Goal: Task Accomplishment & Management: Use online tool/utility

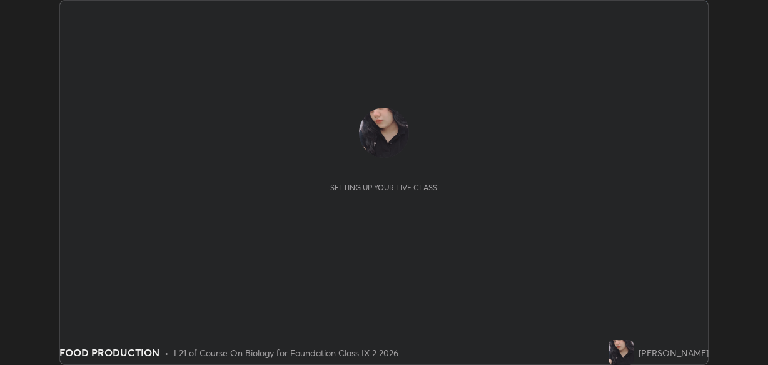
scroll to position [365, 768]
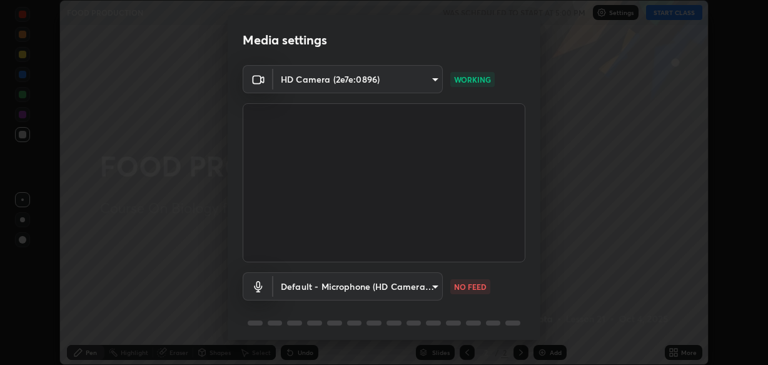
click at [431, 284] on body "Erase all FOOD PRODUCTION WAS SCHEDULED TO START AT 5:00 PM Settings START CLAS…" at bounding box center [384, 182] width 768 height 365
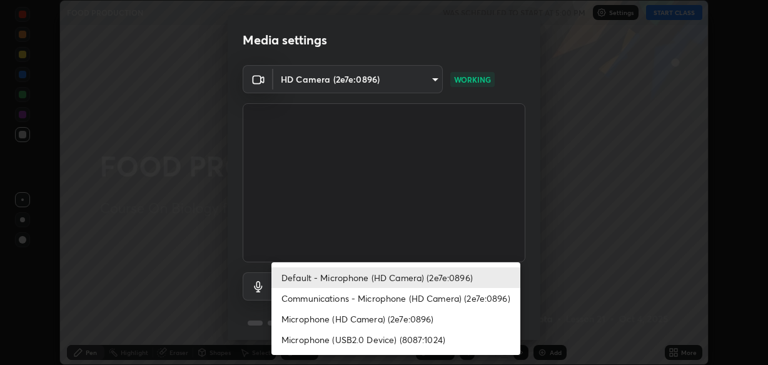
click at [346, 338] on li "Microphone (USB2.0 Device) (8087:1024)" at bounding box center [395, 339] width 249 height 21
type input "e50cb41e1b5db2684dcc13b12aa1281317f63d74b60969f1b2a58345ad341b9b"
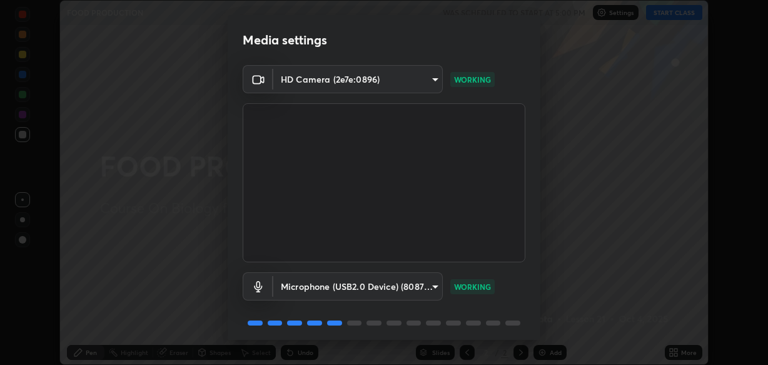
scroll to position [45, 0]
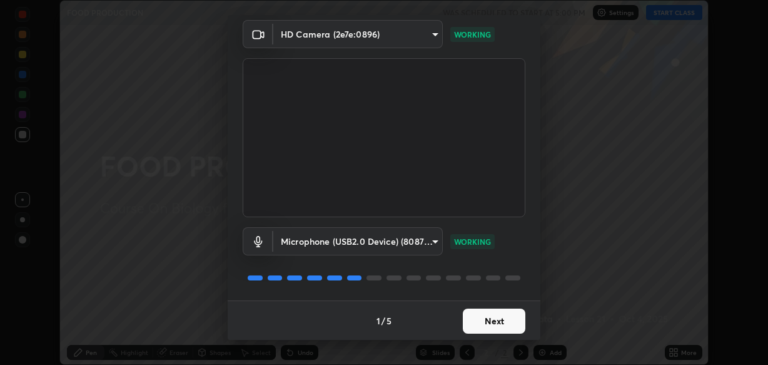
click at [502, 319] on button "Next" at bounding box center [494, 320] width 63 height 25
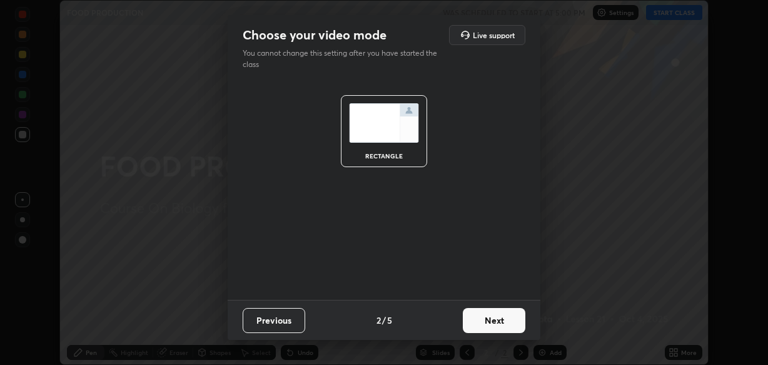
scroll to position [0, 0]
click at [501, 318] on button "Next" at bounding box center [494, 320] width 63 height 25
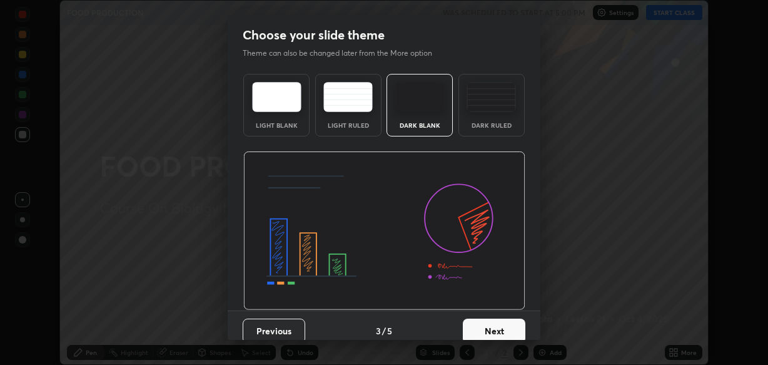
scroll to position [10, 0]
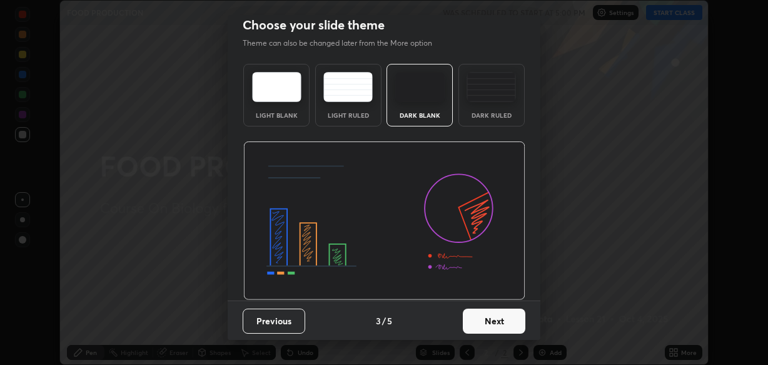
click at [472, 330] on button "Next" at bounding box center [494, 320] width 63 height 25
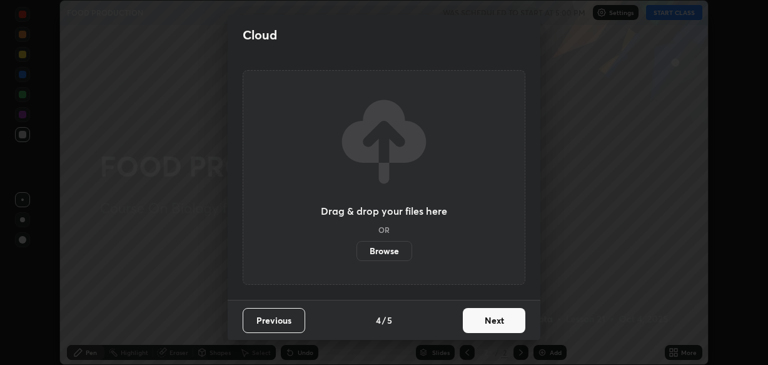
scroll to position [0, 0]
click at [486, 319] on button "Next" at bounding box center [494, 320] width 63 height 25
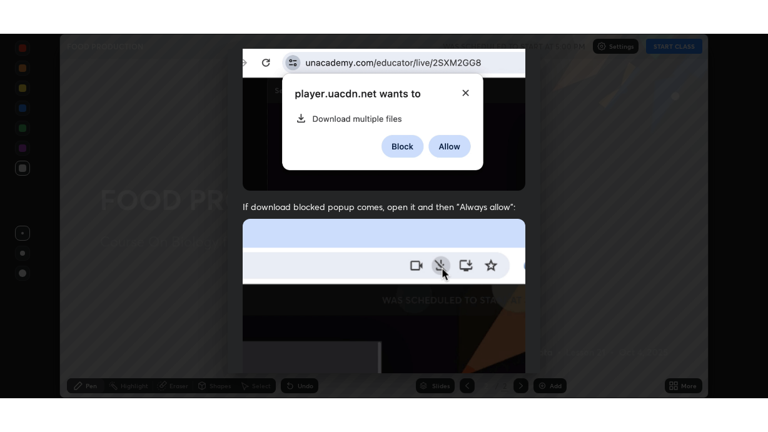
scroll to position [300, 0]
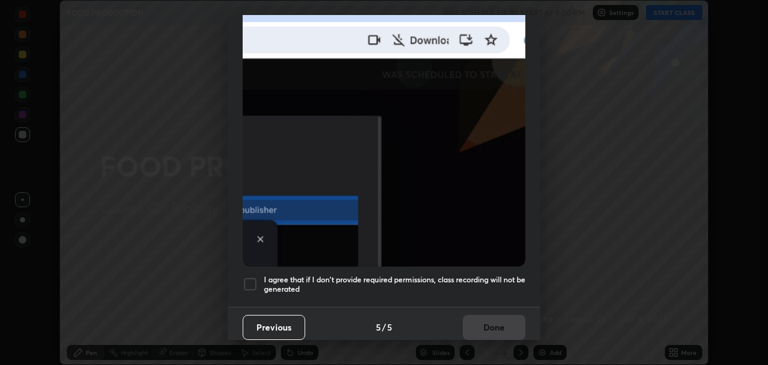
click at [256, 276] on div at bounding box center [250, 283] width 15 height 15
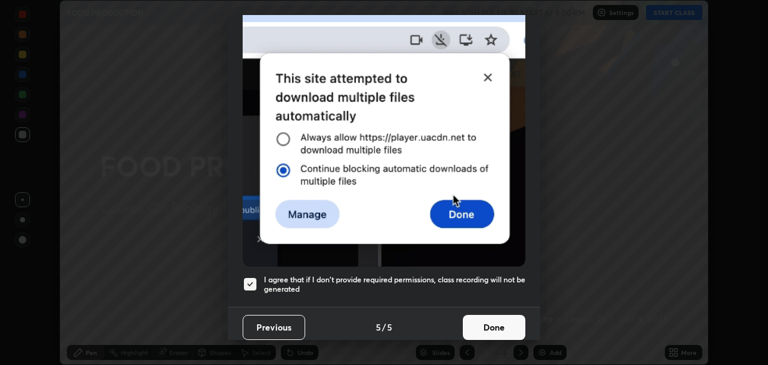
click at [495, 320] on button "Done" at bounding box center [494, 327] width 63 height 25
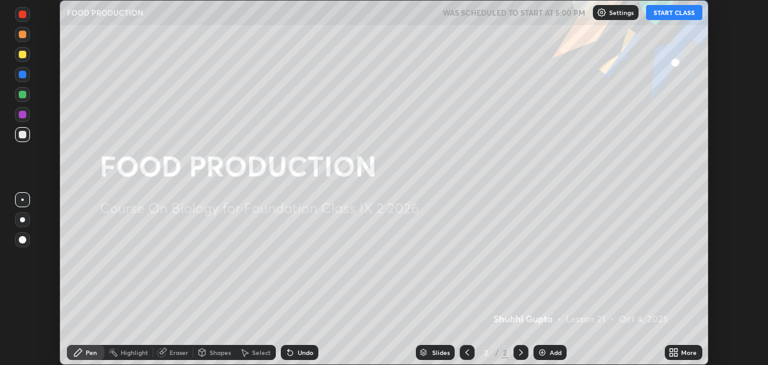
click at [670, 11] on button "START CLASS" at bounding box center [674, 12] width 56 height 15
click at [551, 353] on div "Add" at bounding box center [556, 352] width 12 height 6
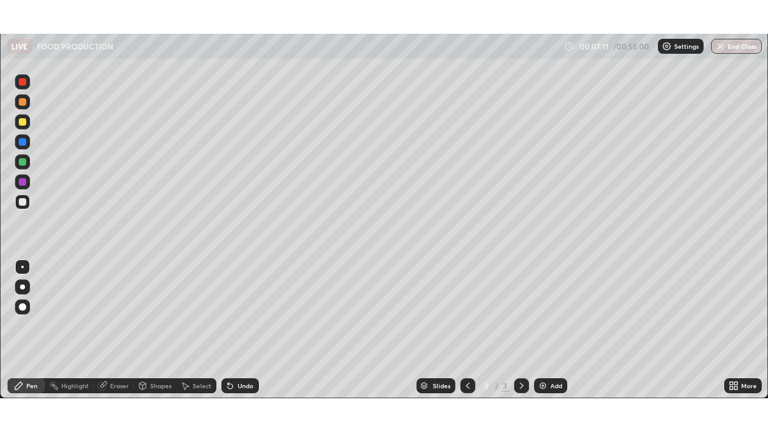
scroll to position [432, 768]
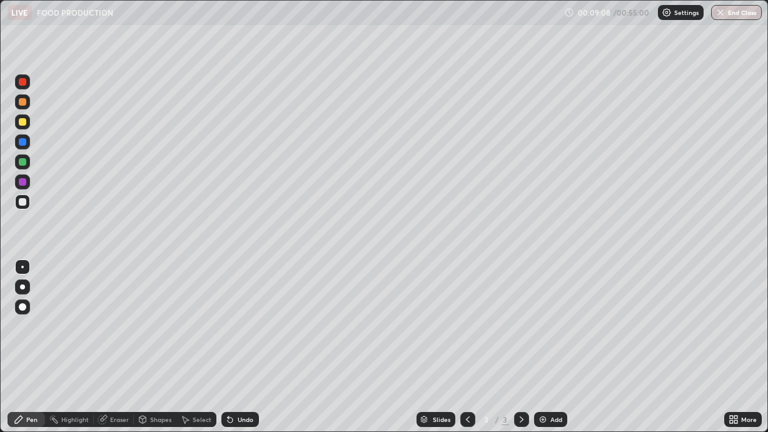
click at [25, 168] on div at bounding box center [22, 161] width 15 height 15
click at [240, 364] on div "Undo" at bounding box center [246, 419] width 16 height 6
click at [241, 364] on div "Undo" at bounding box center [246, 419] width 16 height 6
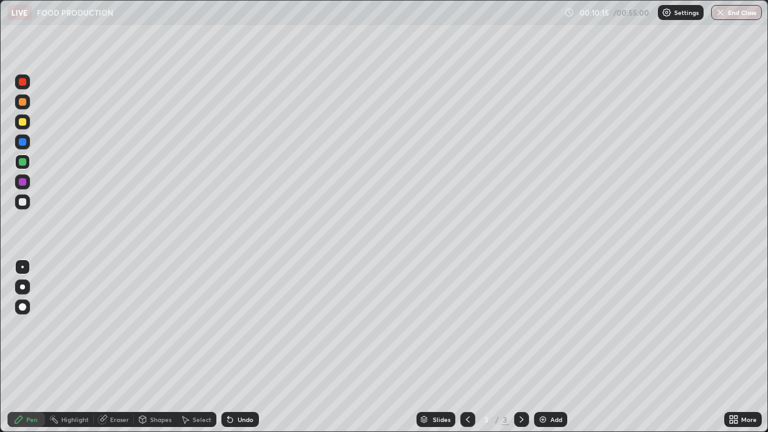
click at [241, 364] on div "Undo" at bounding box center [246, 419] width 16 height 6
click at [242, 364] on div "Undo" at bounding box center [240, 419] width 38 height 15
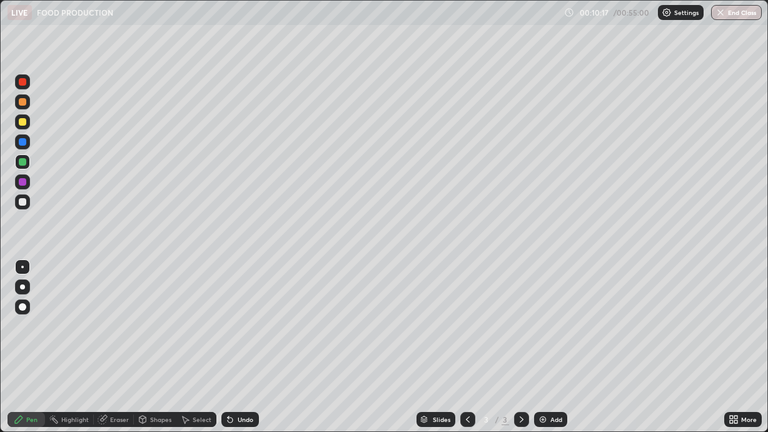
click at [240, 364] on div "Undo" at bounding box center [246, 419] width 16 height 6
click at [21, 139] on div at bounding box center [23, 142] width 8 height 8
click at [550, 364] on div "Add" at bounding box center [556, 419] width 12 height 6
click at [25, 202] on div at bounding box center [23, 202] width 8 height 8
click at [24, 159] on div at bounding box center [23, 162] width 8 height 8
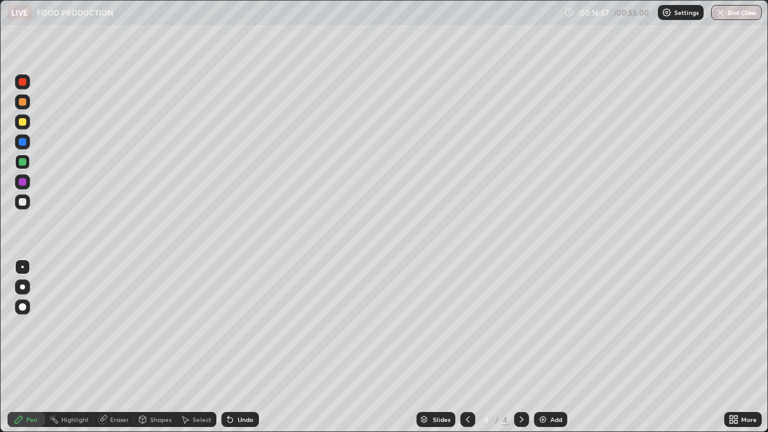
click at [22, 178] on div at bounding box center [22, 181] width 15 height 15
click at [244, 364] on div "Undo" at bounding box center [240, 419] width 38 height 15
click at [548, 364] on div "Add" at bounding box center [550, 419] width 33 height 15
click at [25, 203] on div at bounding box center [23, 202] width 8 height 8
click at [25, 128] on div at bounding box center [22, 121] width 15 height 15
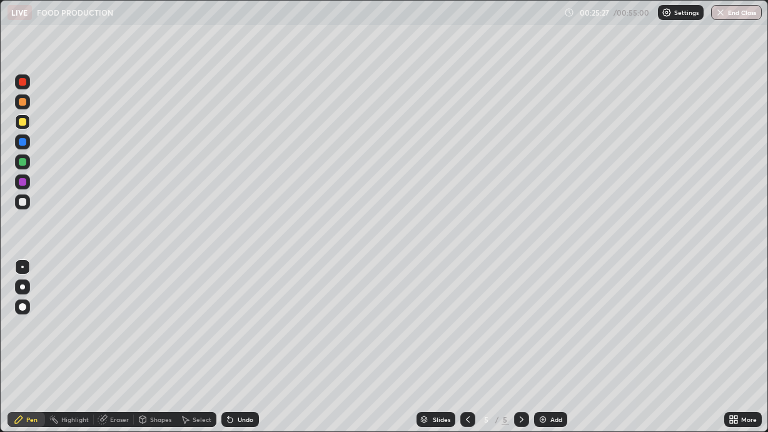
click at [27, 201] on div at bounding box center [22, 201] width 15 height 15
click at [23, 121] on div at bounding box center [23, 122] width 8 height 8
click at [21, 166] on div at bounding box center [22, 161] width 15 height 15
click at [24, 121] on div at bounding box center [23, 122] width 8 height 8
click at [550, 364] on div "Add" at bounding box center [556, 419] width 12 height 6
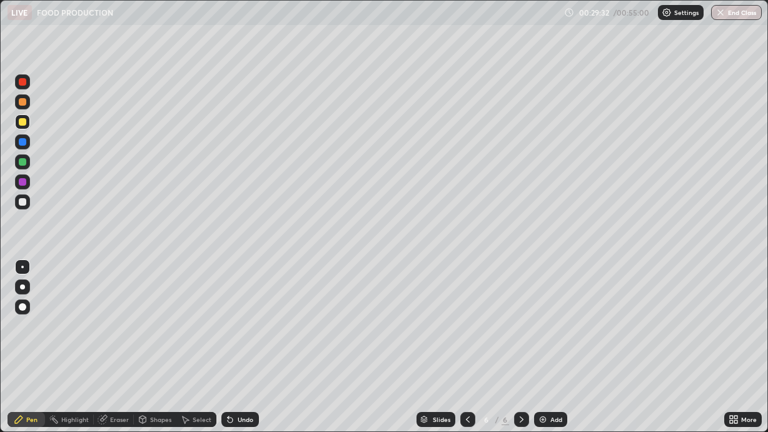
click at [467, 364] on icon at bounding box center [468, 420] width 10 height 10
click at [556, 364] on div "Add" at bounding box center [556, 419] width 12 height 6
click at [26, 163] on div at bounding box center [22, 161] width 15 height 15
click at [24, 198] on div at bounding box center [23, 202] width 8 height 8
click at [435, 364] on div "Slides" at bounding box center [442, 419] width 18 height 6
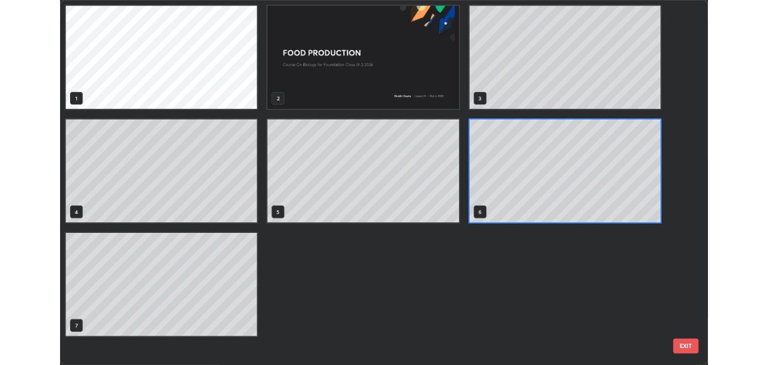
scroll to position [427, 760]
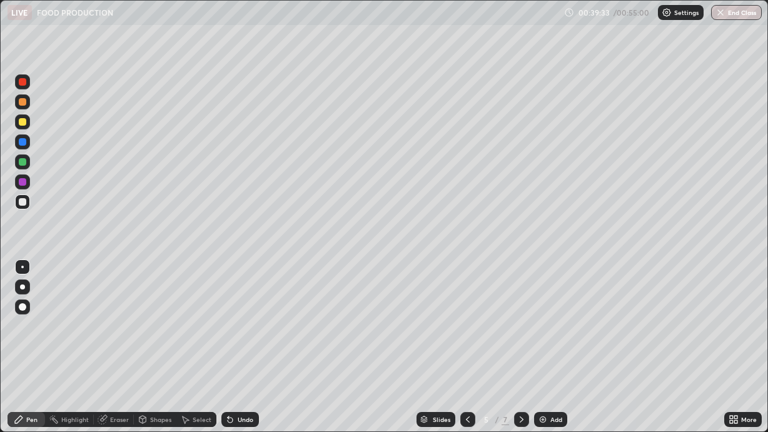
click at [463, 364] on icon at bounding box center [468, 420] width 10 height 10
click at [465, 364] on icon at bounding box center [468, 420] width 10 height 10
click at [464, 364] on icon at bounding box center [468, 420] width 10 height 10
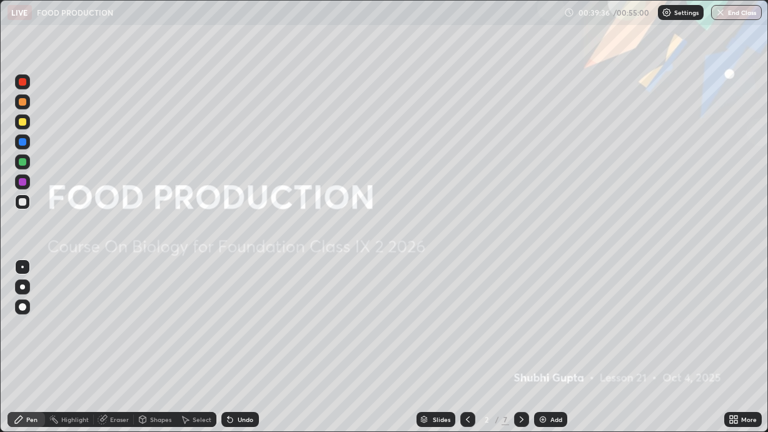
click at [522, 364] on icon at bounding box center [521, 420] width 10 height 10
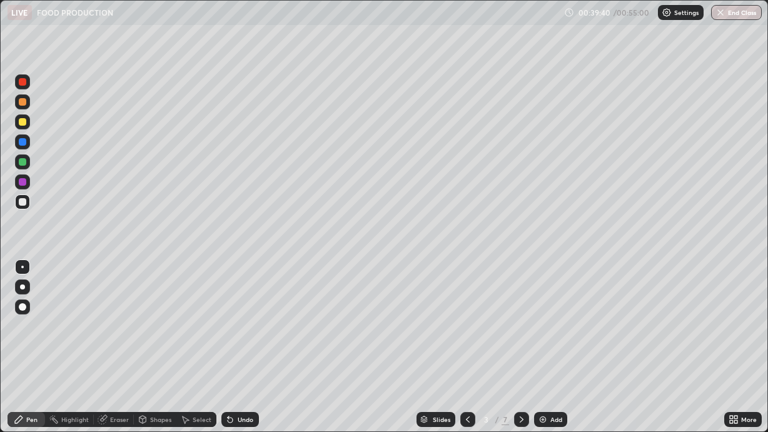
click at [518, 364] on icon at bounding box center [521, 420] width 10 height 10
click at [516, 364] on icon at bounding box center [521, 420] width 10 height 10
click at [515, 364] on div at bounding box center [521, 419] width 15 height 15
click at [523, 364] on icon at bounding box center [521, 420] width 10 height 10
click at [558, 364] on div "Add" at bounding box center [556, 419] width 12 height 6
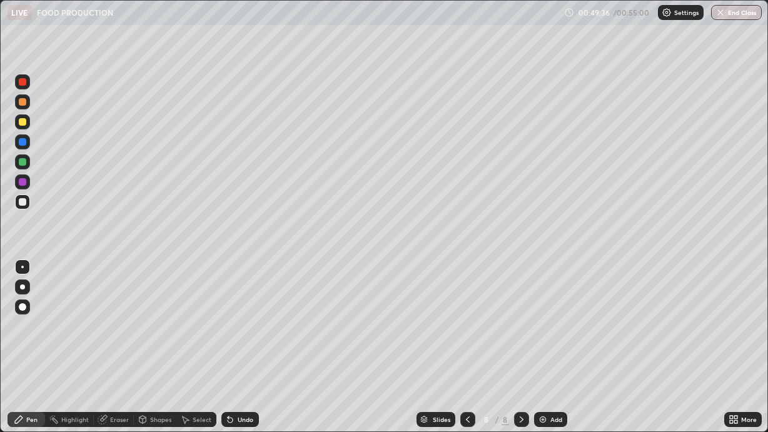
click at [732, 19] on button "End Class" at bounding box center [736, 12] width 51 height 15
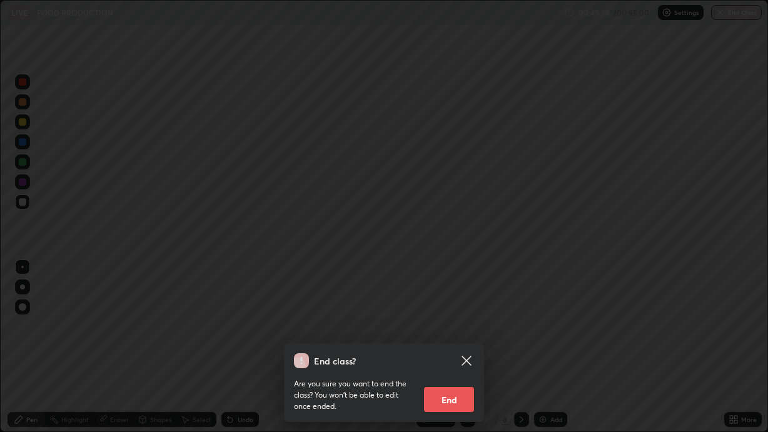
click at [455, 364] on button "End" at bounding box center [449, 399] width 50 height 25
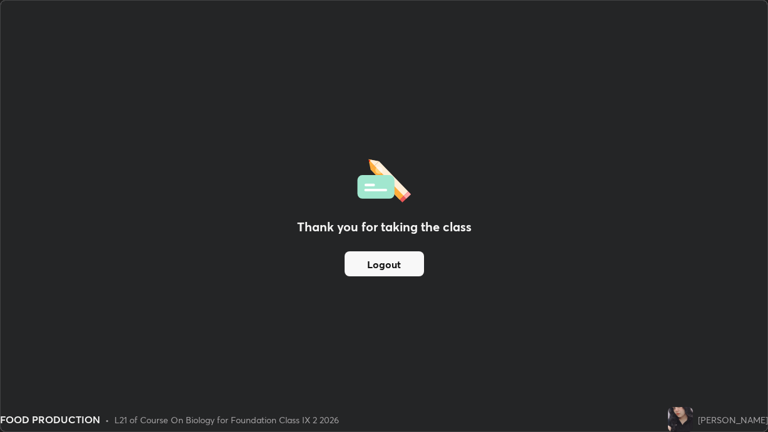
click at [460, 343] on div "Thank you for taking the class Logout" at bounding box center [384, 216] width 767 height 431
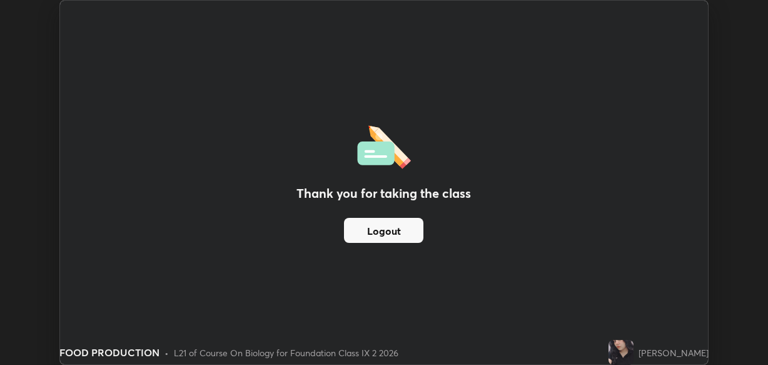
scroll to position [62160, 61757]
